Goal: Communication & Community: Answer question/provide support

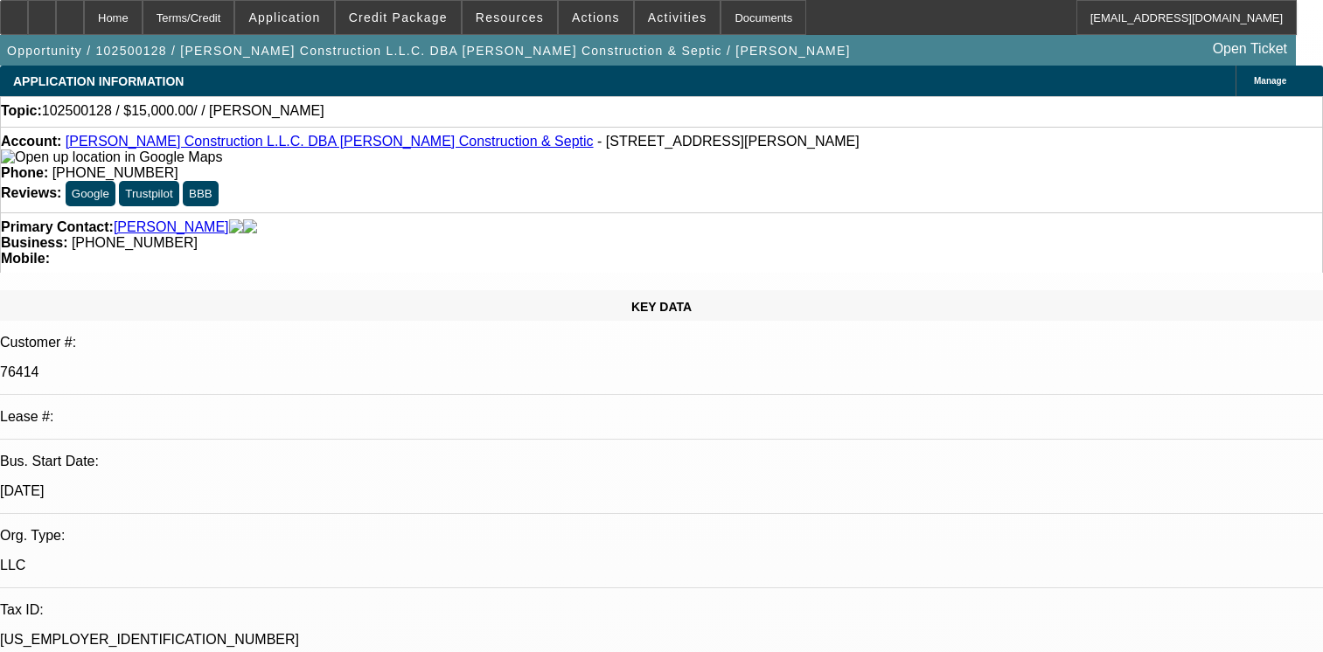
select select "0"
select select "2"
select select "0.1"
select select "4"
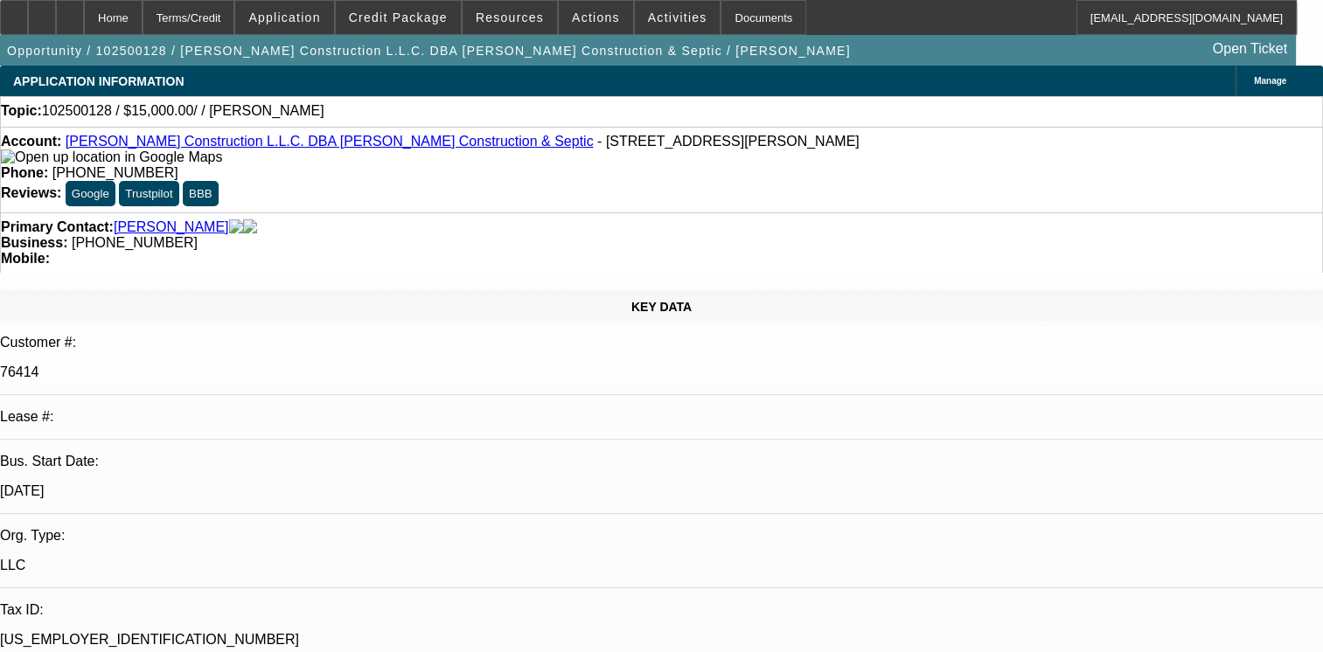
radio input "true"
type textarea "01- PAID OFF DEAL, PAYMENTS MADE ON TIME. NOT MUCH HISTORY TO MAKE AN OPINION."
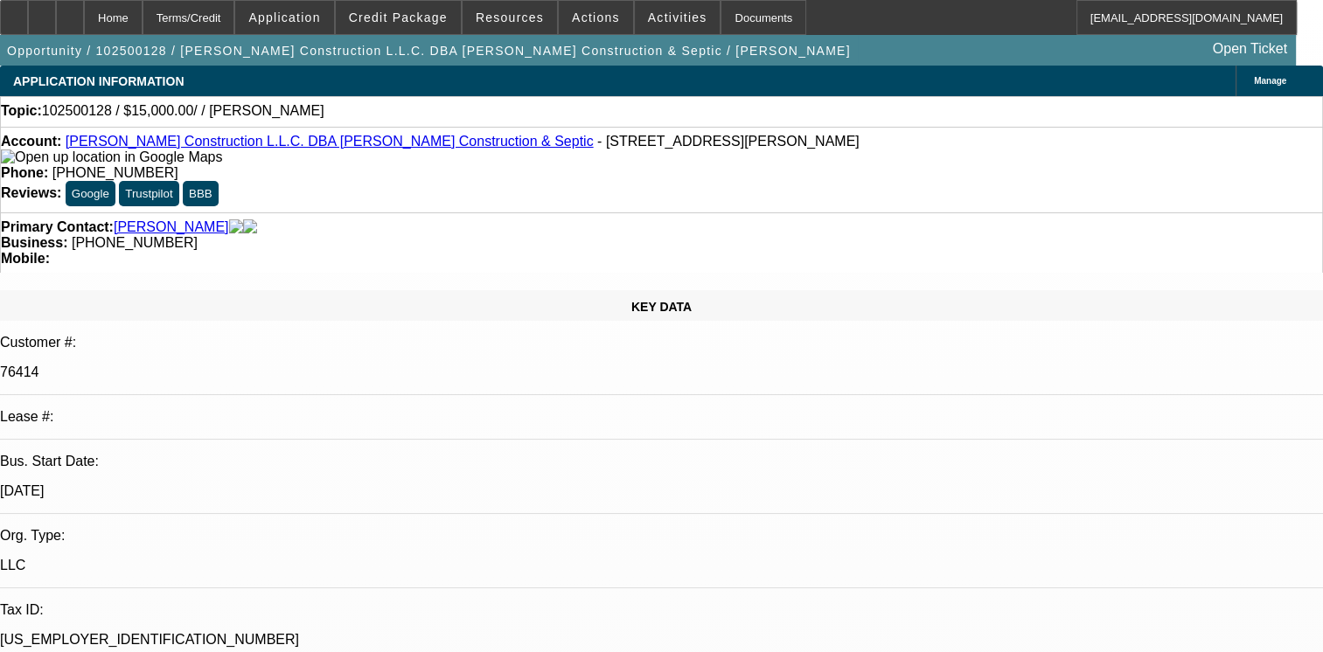
radio input "true"
